Goal: Task Accomplishment & Management: Complete application form

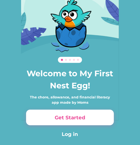
scroll to position [37, 0]
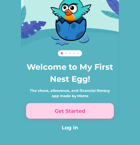
drag, startPoint x: 81, startPoint y: 108, endPoint x: 50, endPoint y: 110, distance: 31.0
click at [50, 110] on button "Get Started" at bounding box center [70, 111] width 88 height 16
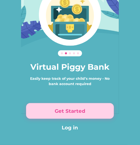
click at [50, 110] on button "Get Started" at bounding box center [70, 111] width 88 height 16
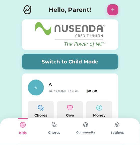
click at [112, 12] on button "+" at bounding box center [113, 9] width 11 height 11
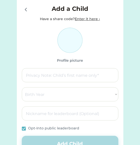
drag, startPoint x: 0, startPoint y: 0, endPoint x: 112, endPoint y: 12, distance: 112.8
click at [112, 12] on div at bounding box center [114, 9] width 10 height 10
